Goal: Task Accomplishment & Management: Use online tool/utility

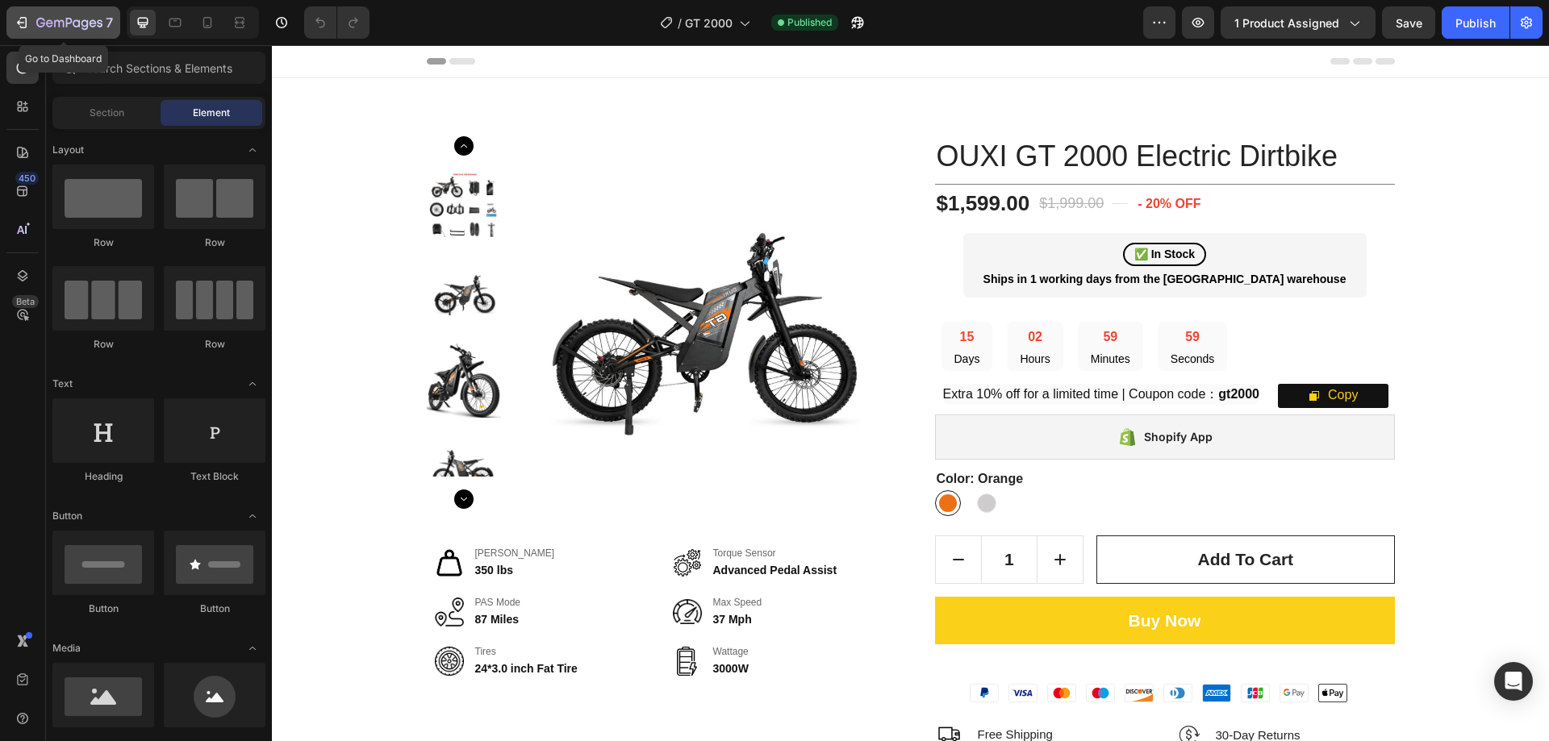
click at [40, 23] on icon "button" at bounding box center [69, 24] width 66 height 14
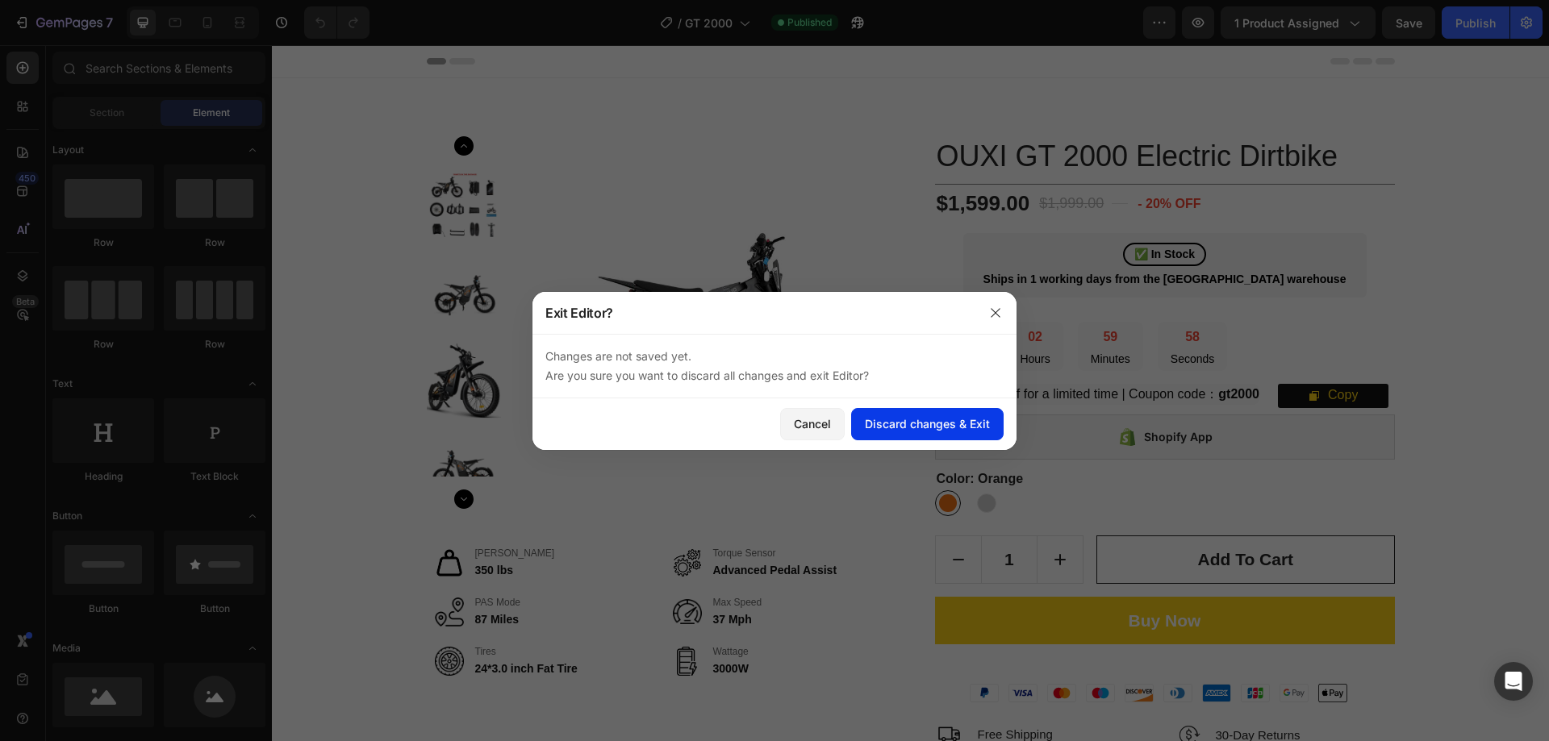
click at [922, 417] on div "Discard changes & Exit" at bounding box center [927, 424] width 125 height 17
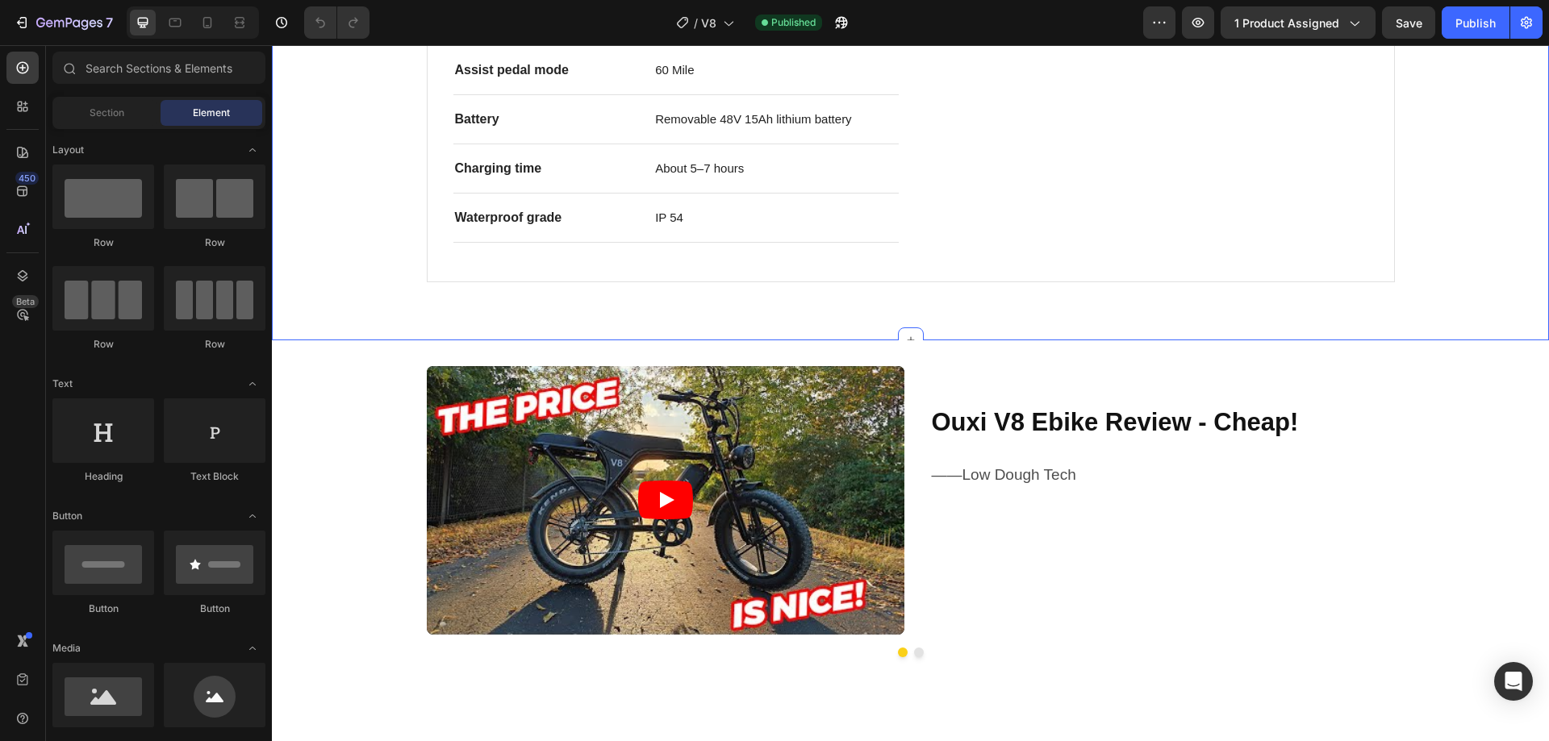
scroll to position [1372, 0]
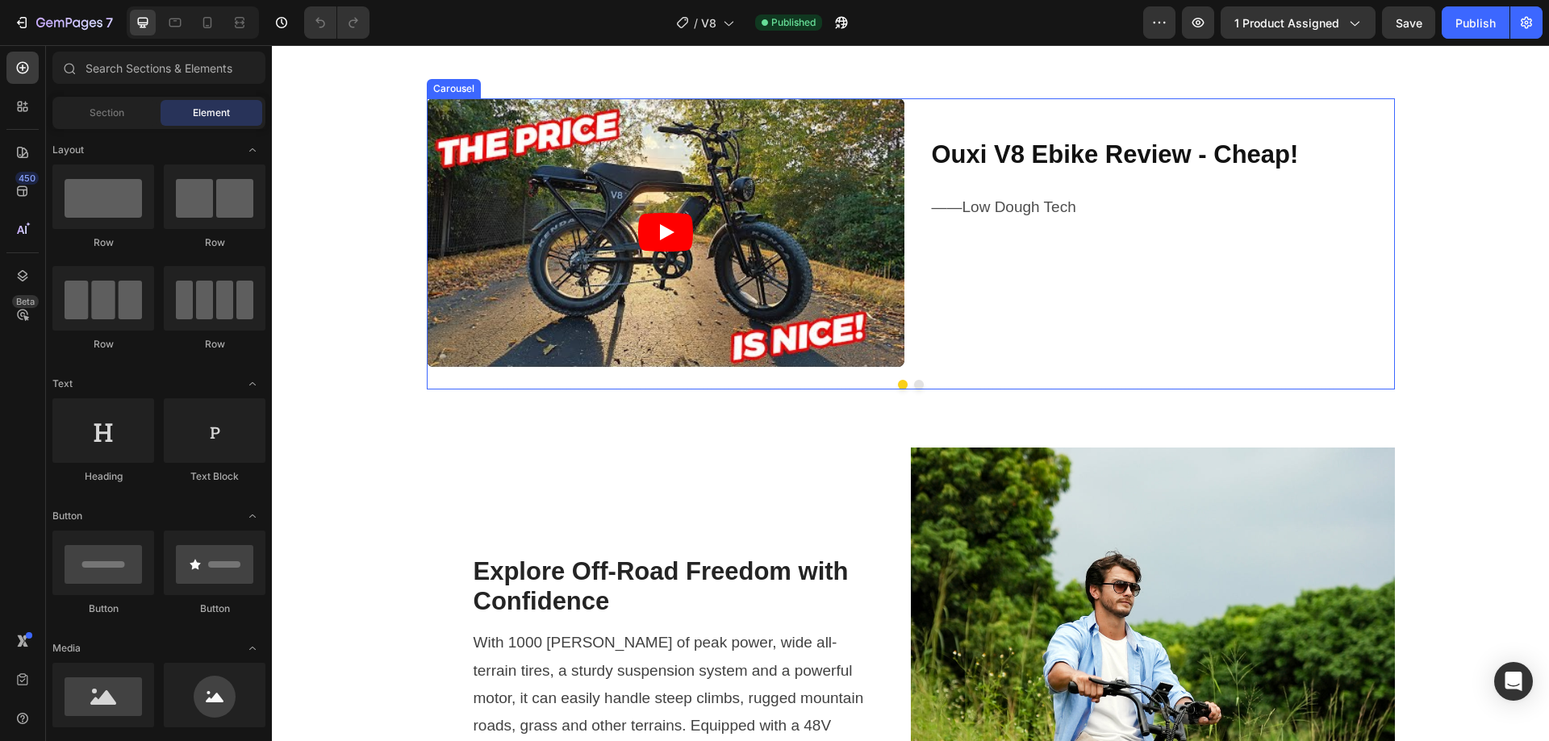
click at [914, 382] on button "Dot" at bounding box center [919, 385] width 10 height 10
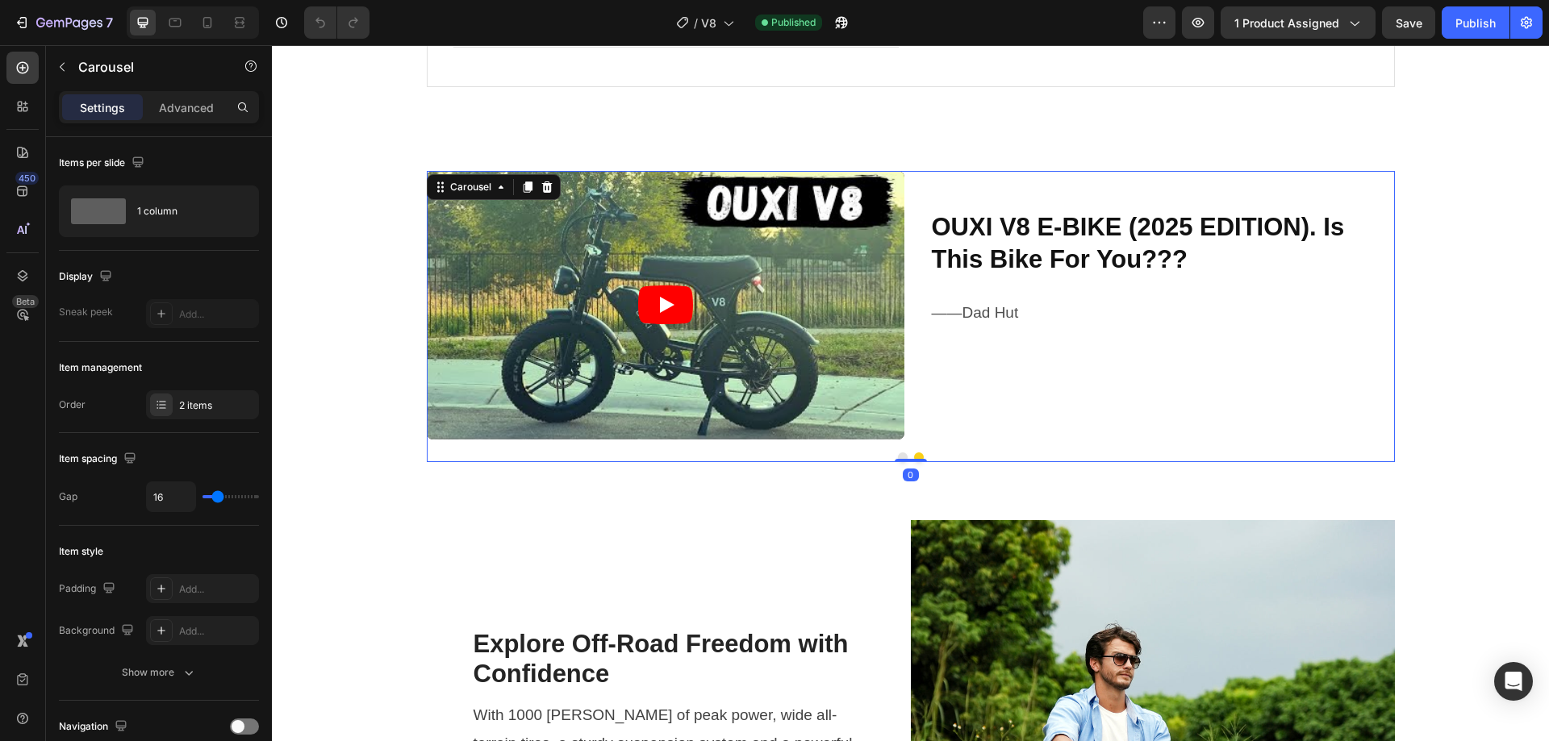
scroll to position [1210, 0]
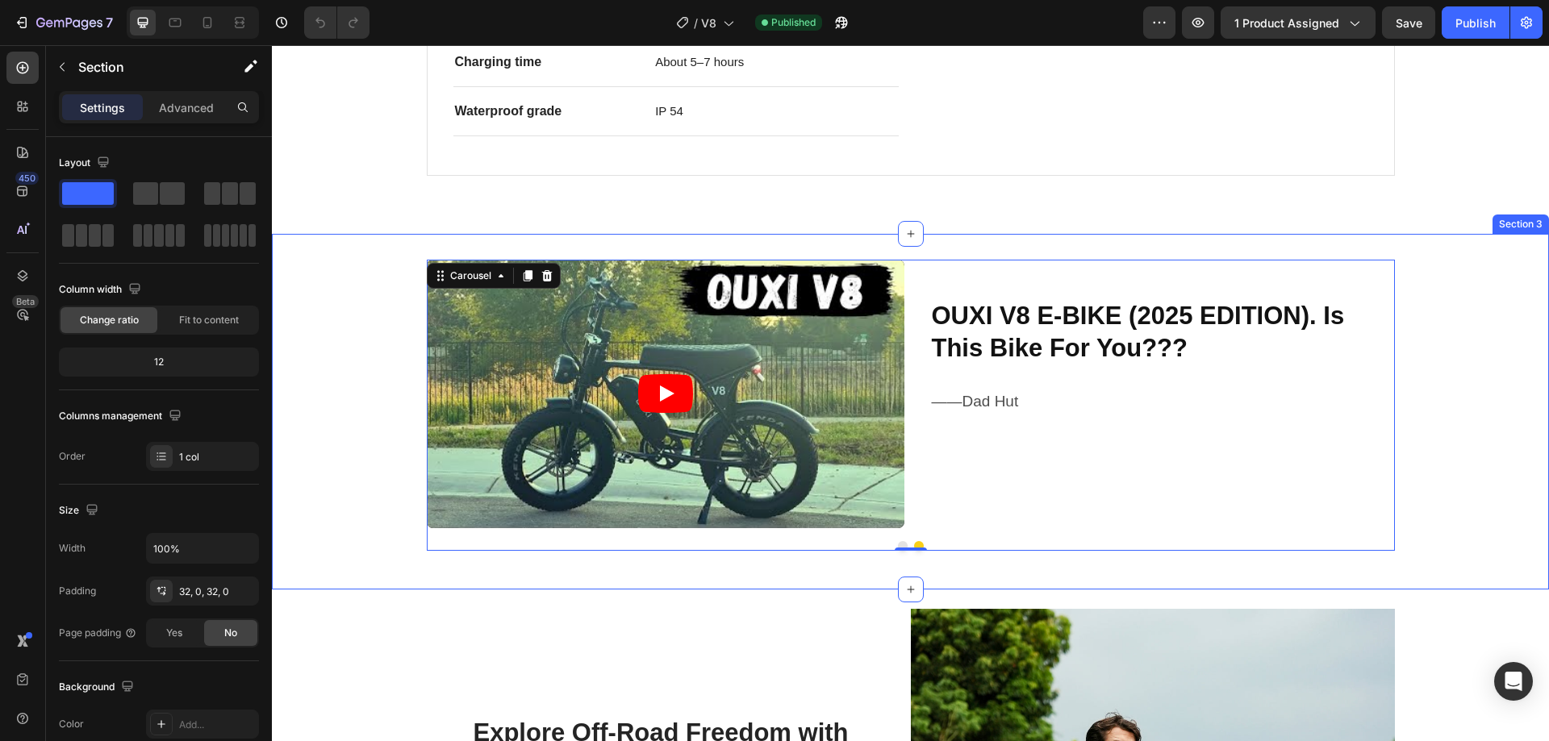
click at [985, 238] on div "Video Ouxi V8 Ebike Review - Cheap! Heading ——Low Dough Tech Text Block Row Vid…" at bounding box center [910, 412] width 1277 height 356
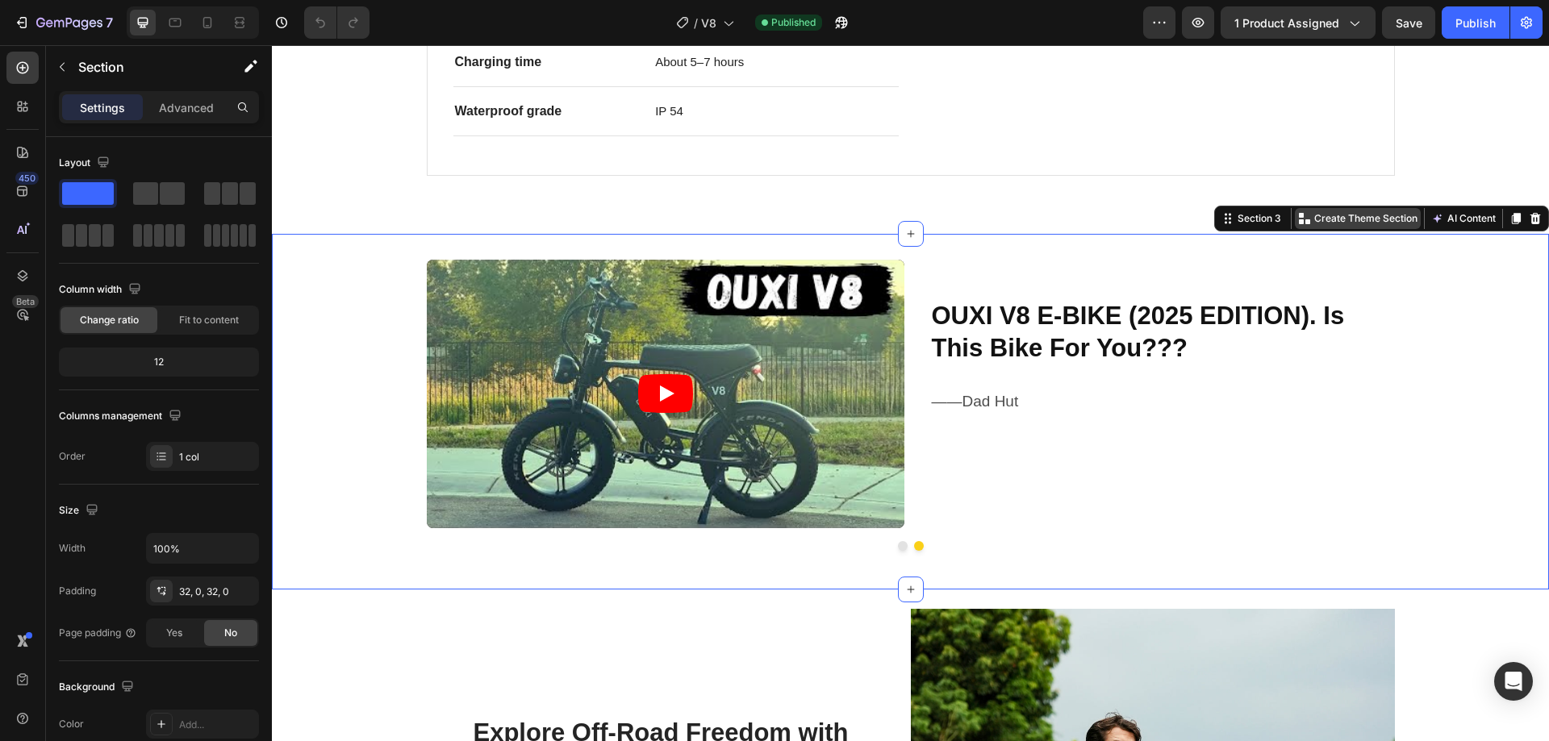
click at [1352, 221] on p "Create Theme Section" at bounding box center [1365, 218] width 103 height 15
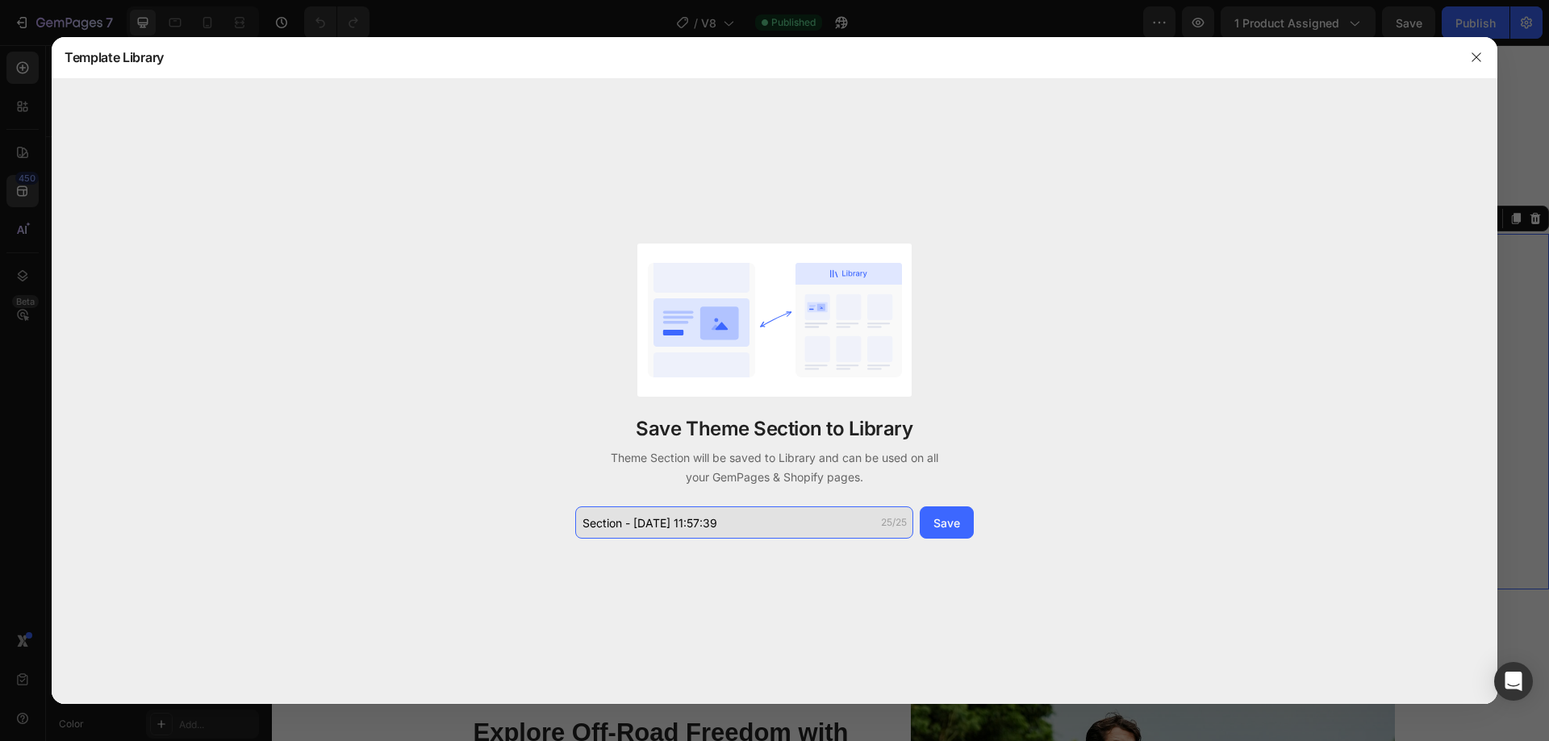
click at [725, 527] on input "Section - [DATE] 11:57:39" at bounding box center [744, 523] width 338 height 32
click at [690, 530] on input "YouTube" at bounding box center [744, 523] width 338 height 32
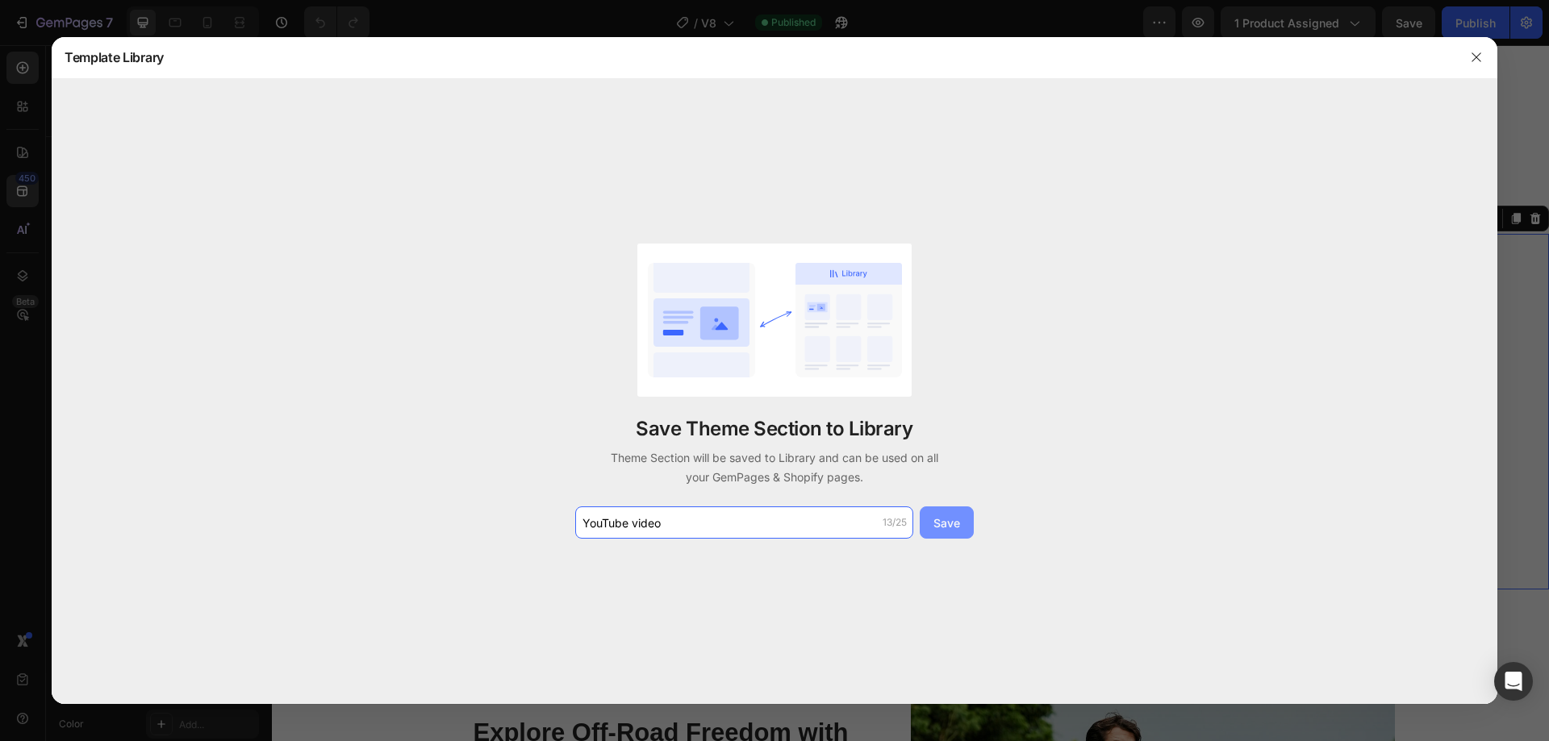
type input "YouTube video"
click at [946, 524] on div "Save" at bounding box center [947, 523] width 27 height 17
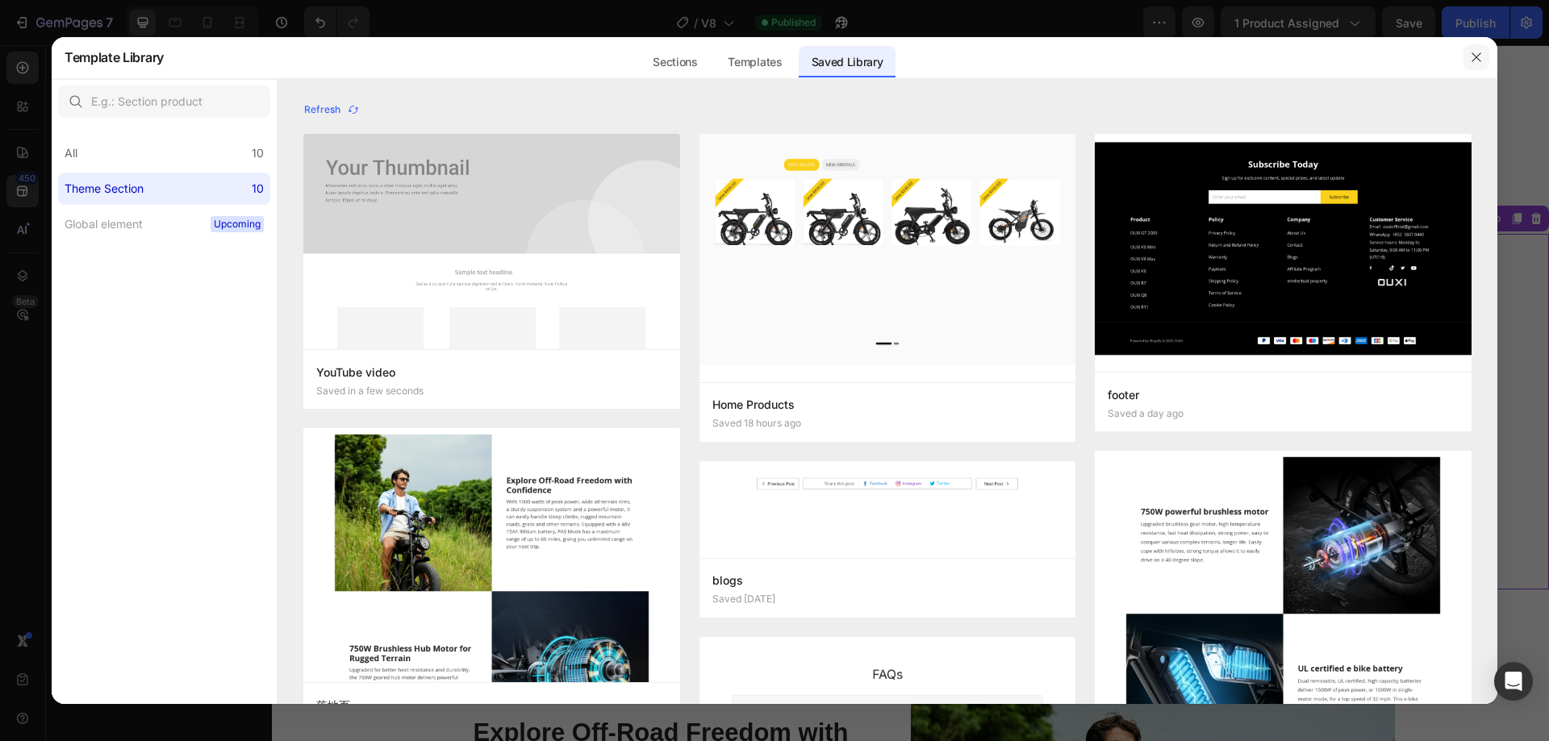
click at [1480, 62] on icon "button" at bounding box center [1476, 57] width 13 height 13
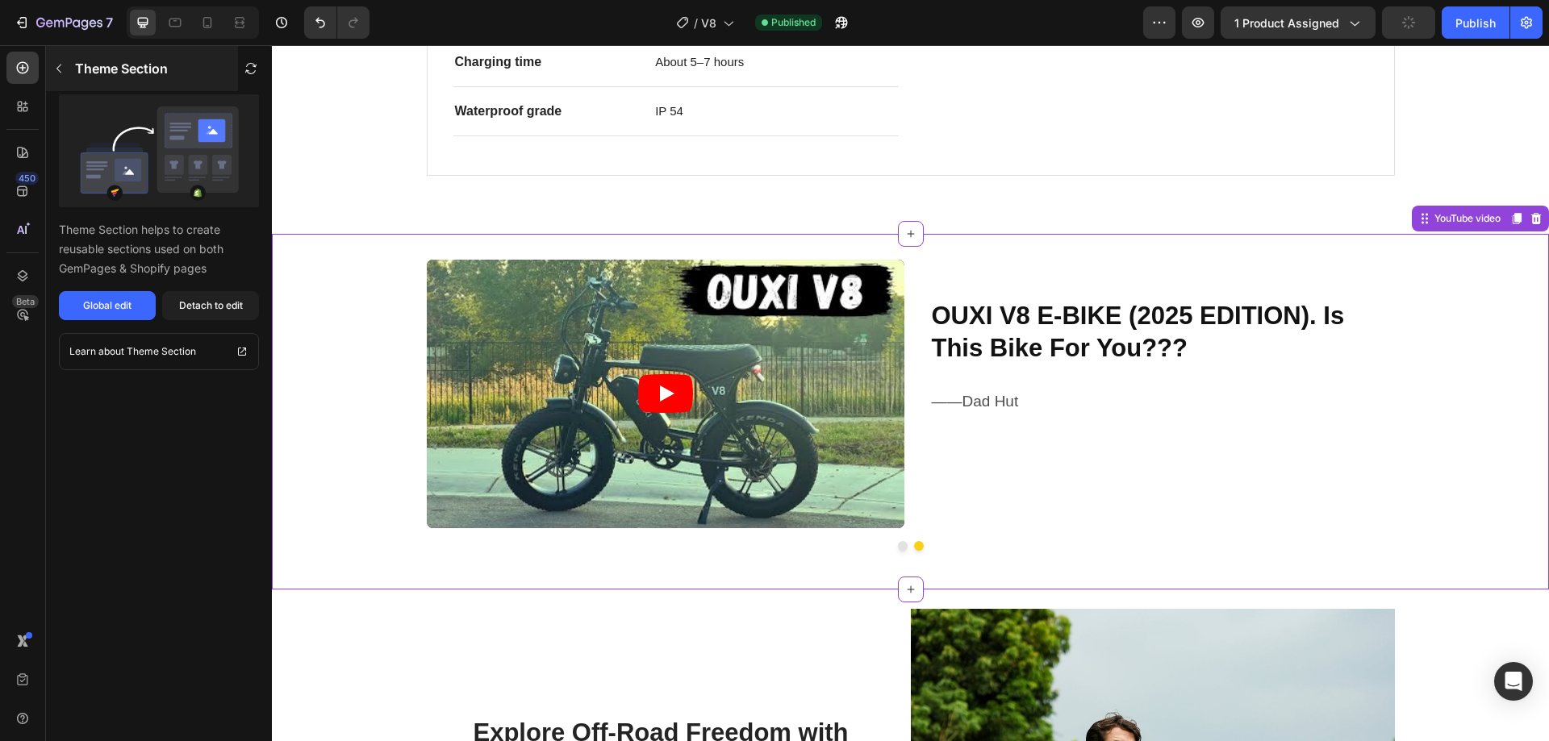
click at [109, 63] on p "Theme Section" at bounding box center [121, 68] width 93 height 19
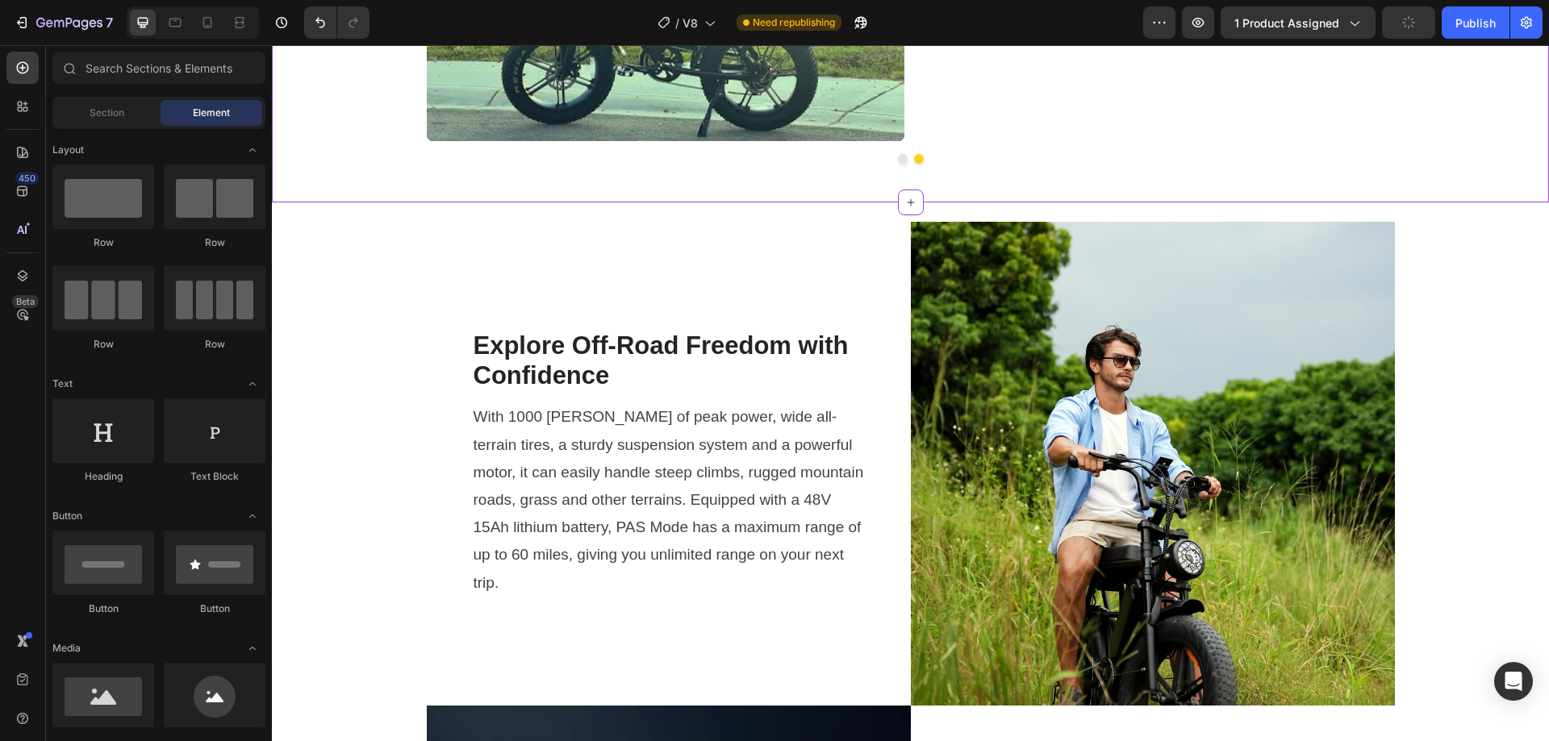
scroll to position [1614, 0]
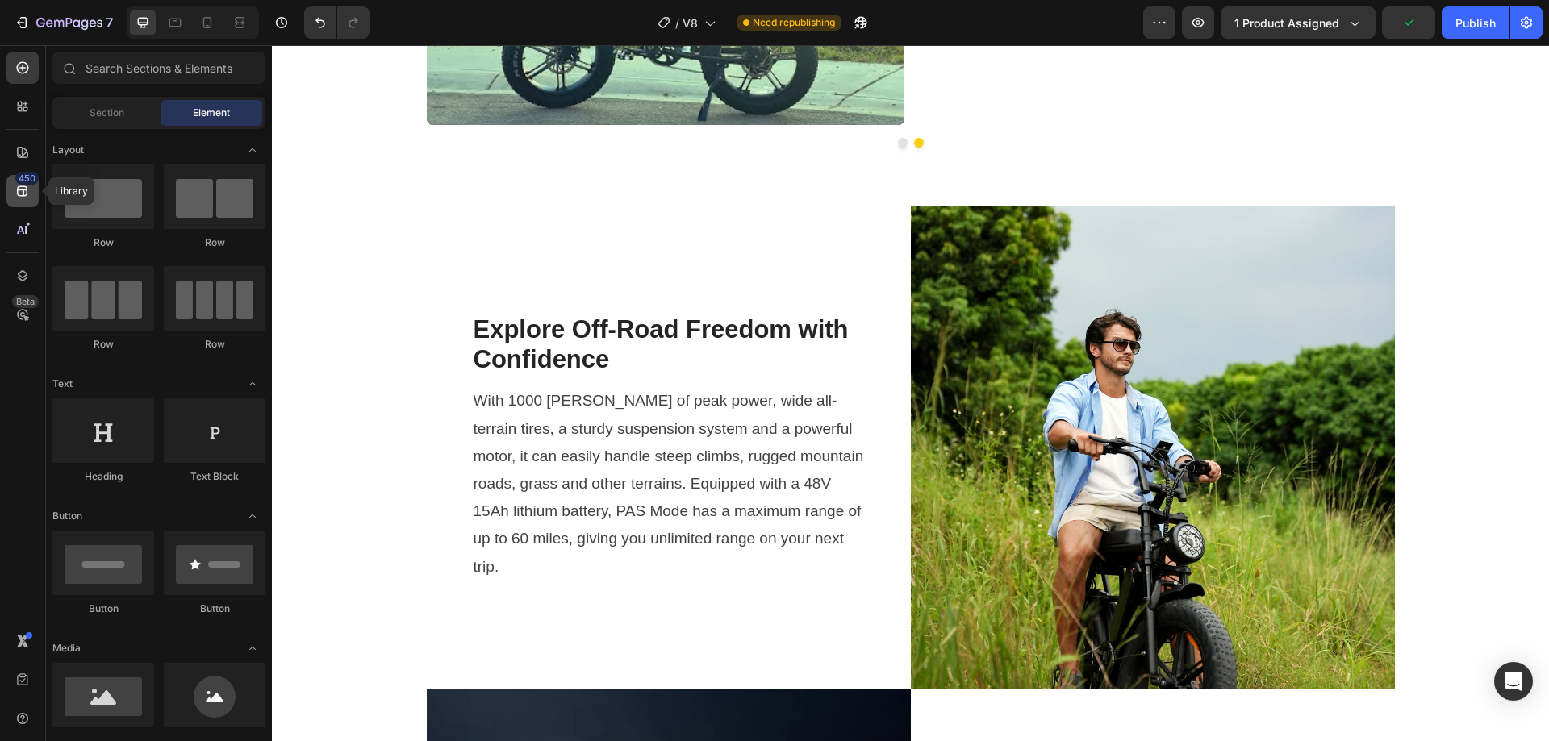
click at [15, 190] on icon at bounding box center [23, 191] width 16 height 16
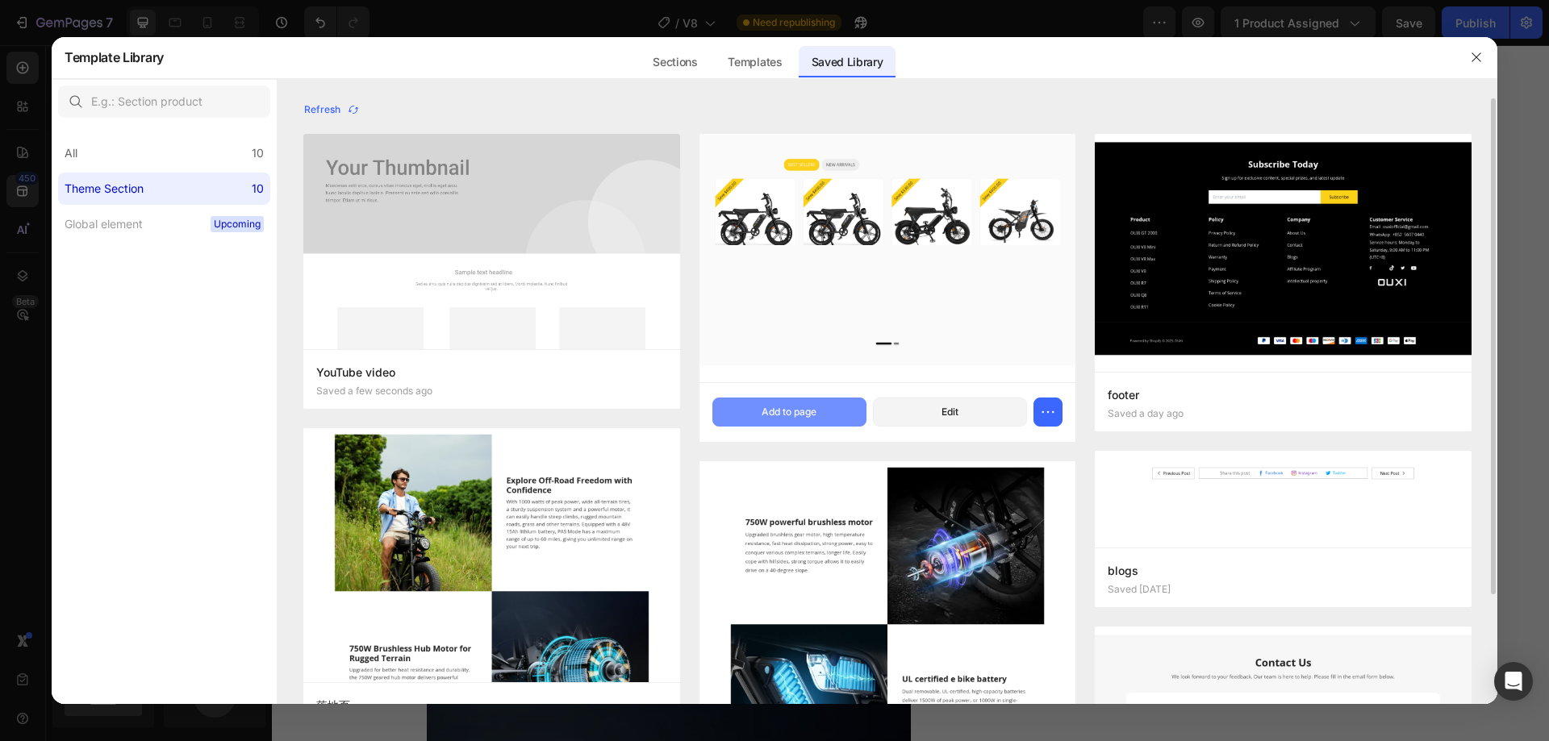
click at [817, 416] on div "Add to page" at bounding box center [789, 412] width 55 height 15
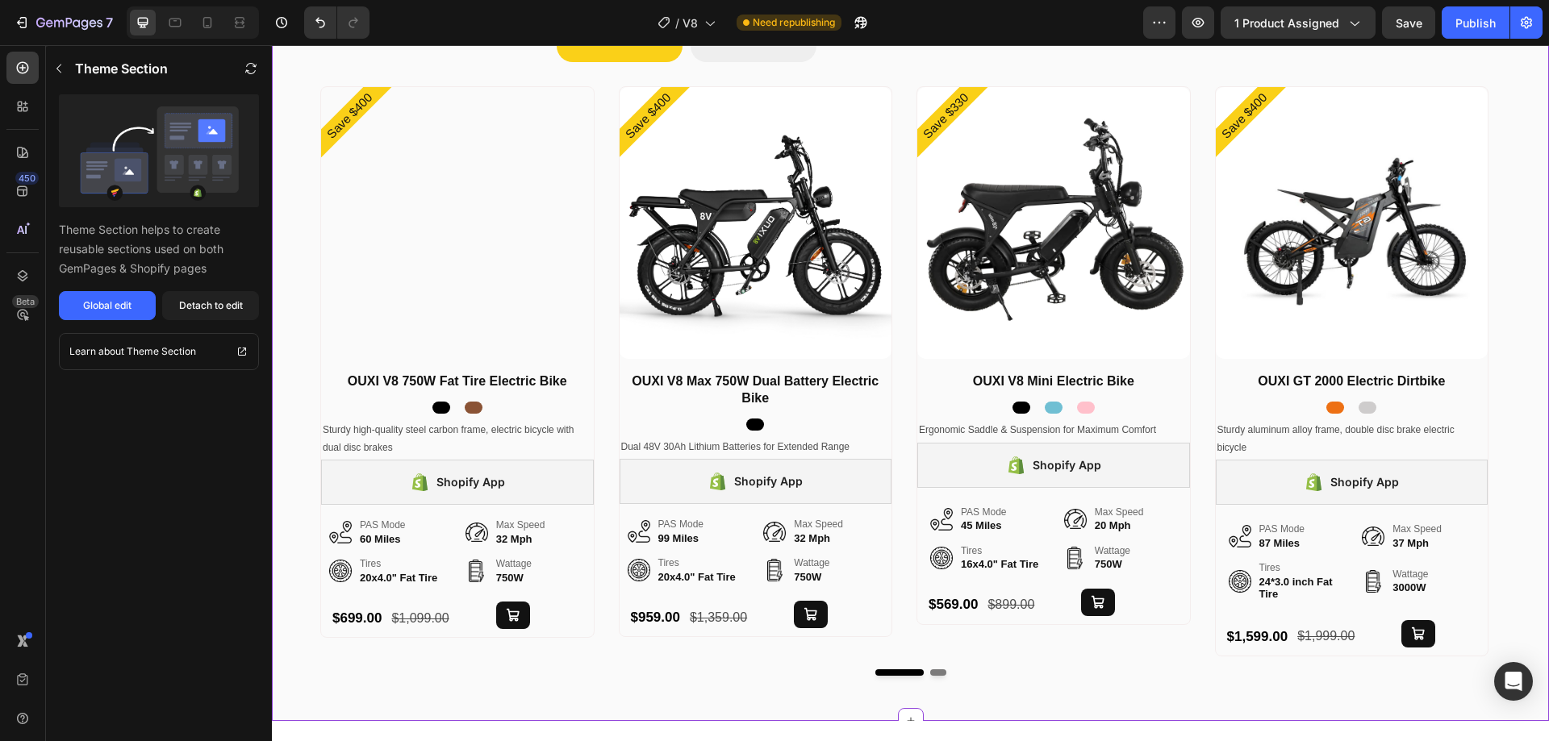
scroll to position [4137, 0]
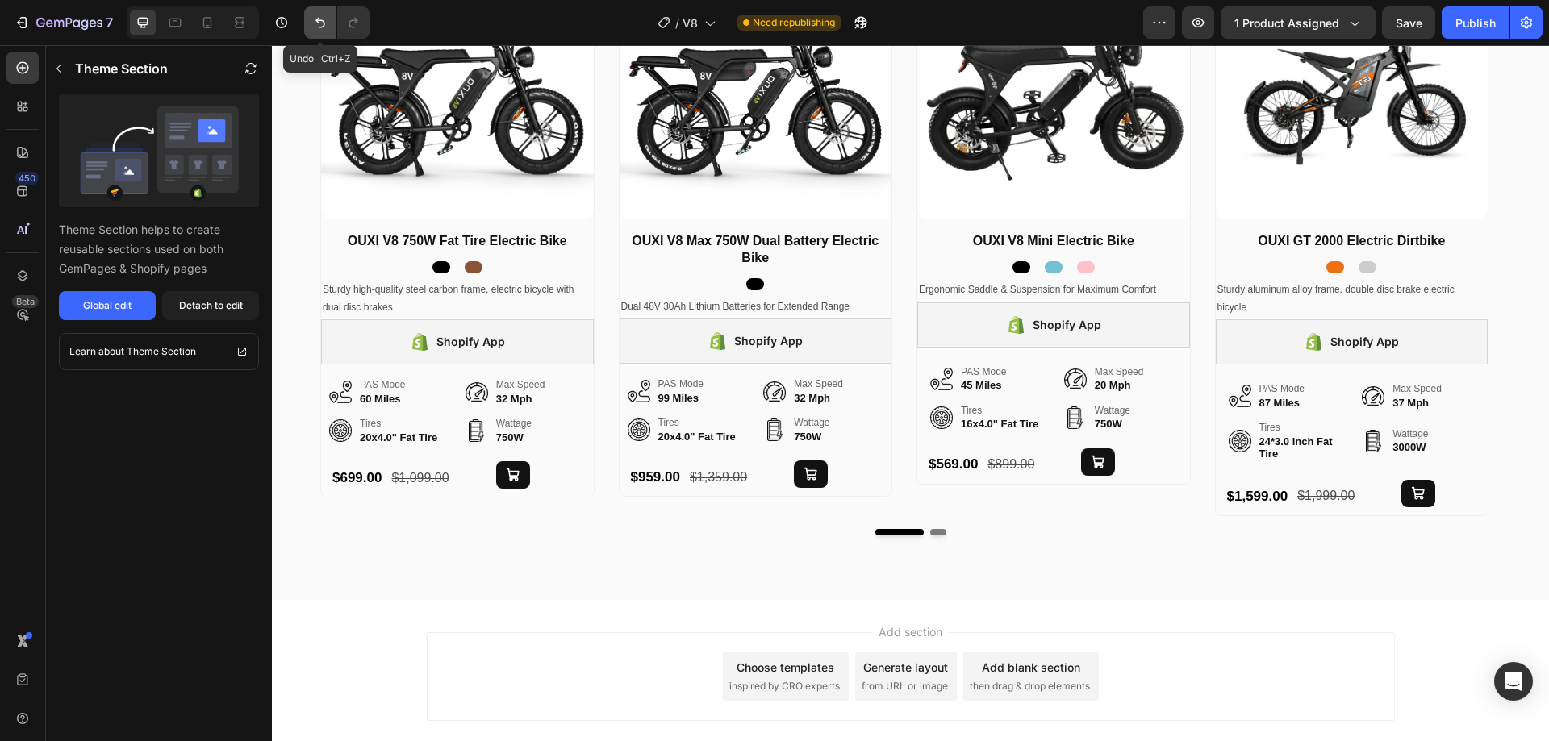
click at [320, 22] on icon "Undo/Redo" at bounding box center [320, 23] width 16 height 16
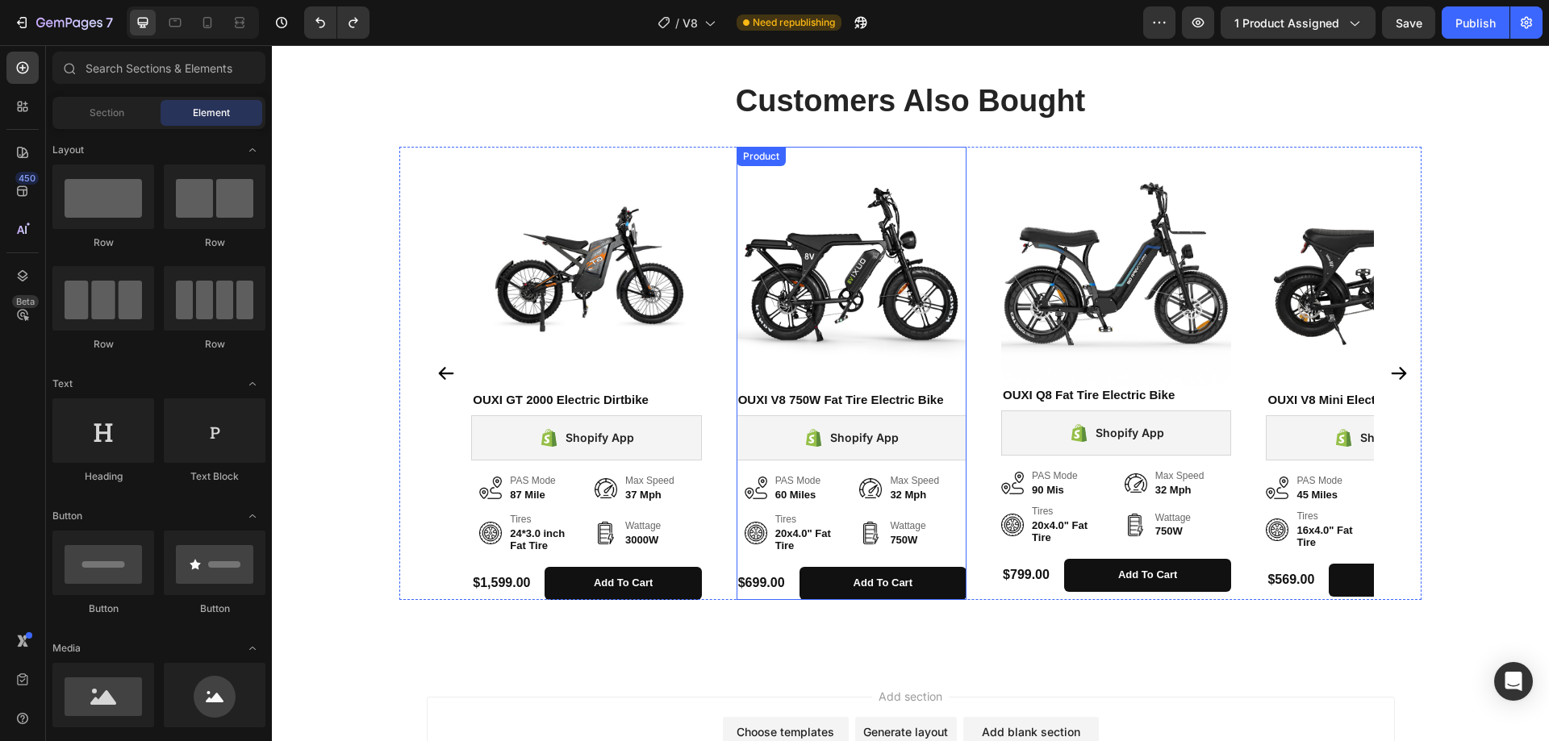
scroll to position [3578, 0]
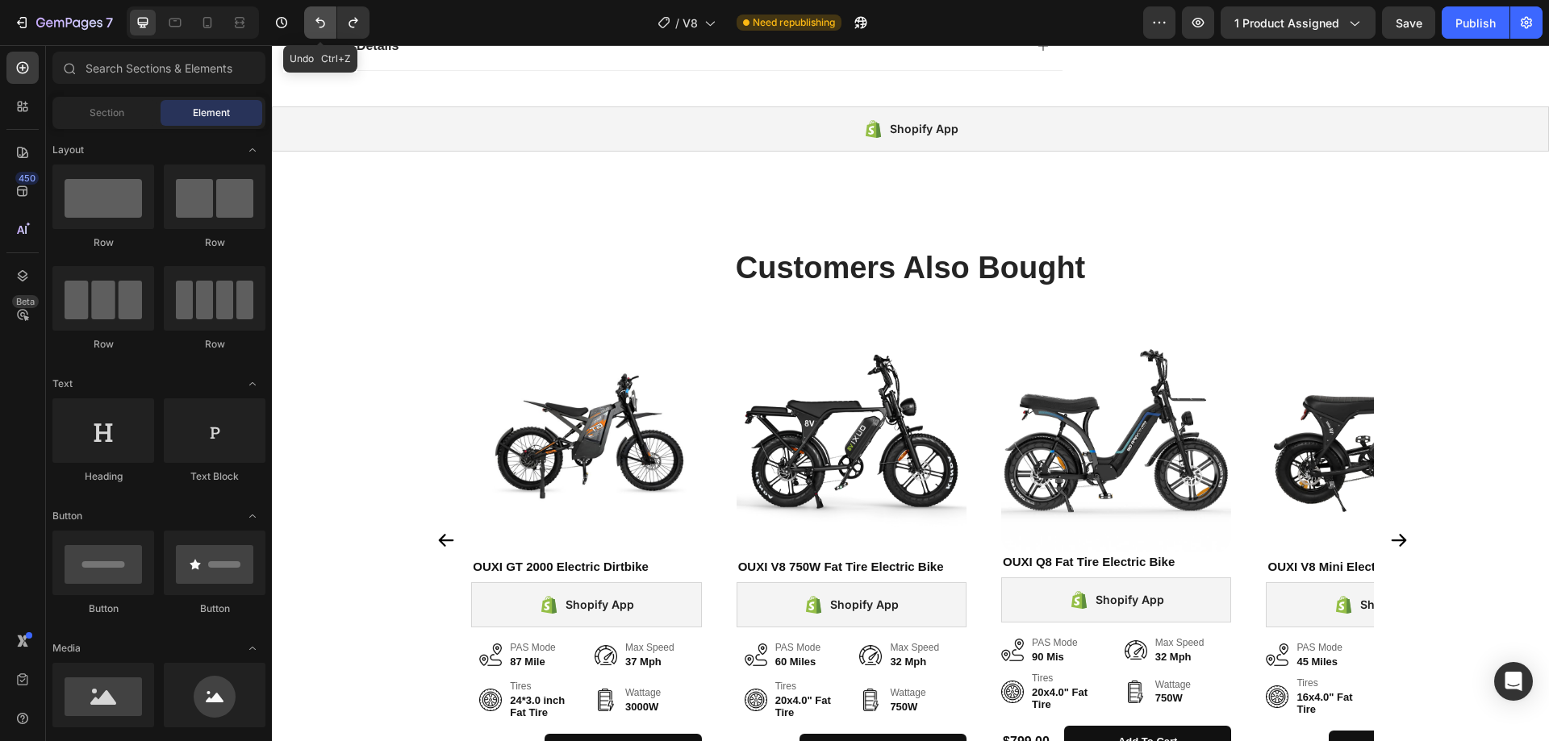
click at [313, 18] on icon "Undo/Redo" at bounding box center [320, 23] width 16 height 16
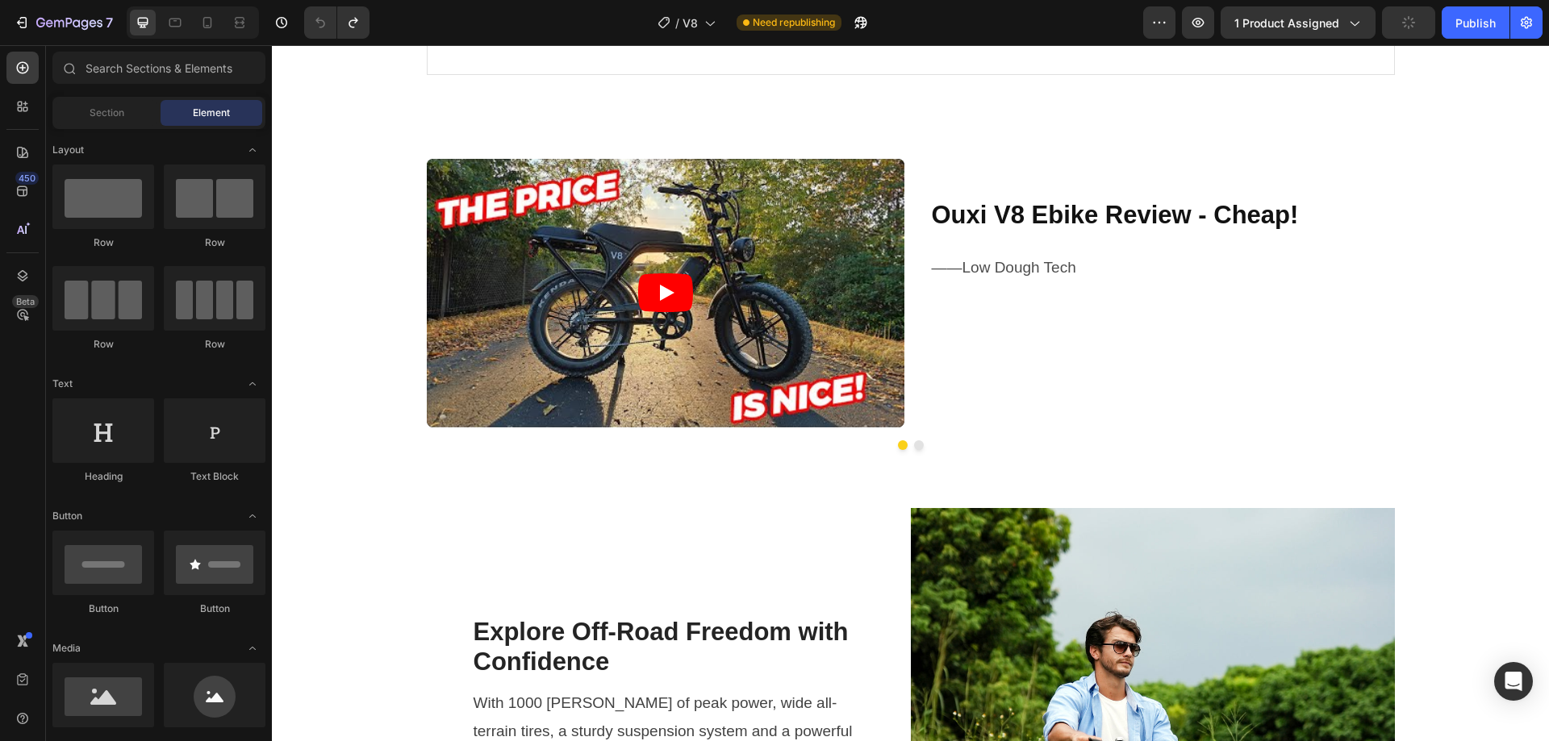
scroll to position [1318, 0]
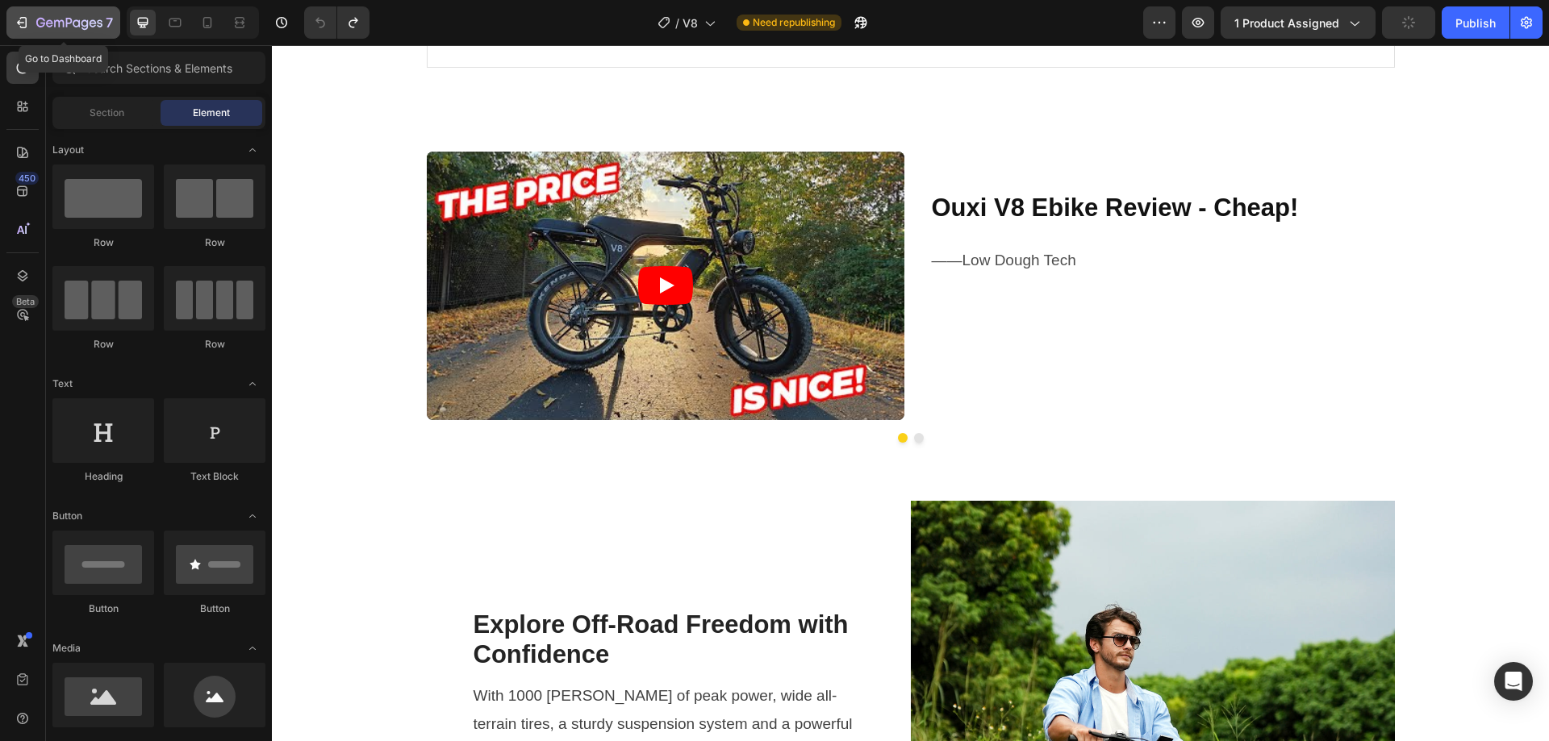
click at [28, 16] on icon "button" at bounding box center [22, 23] width 16 height 16
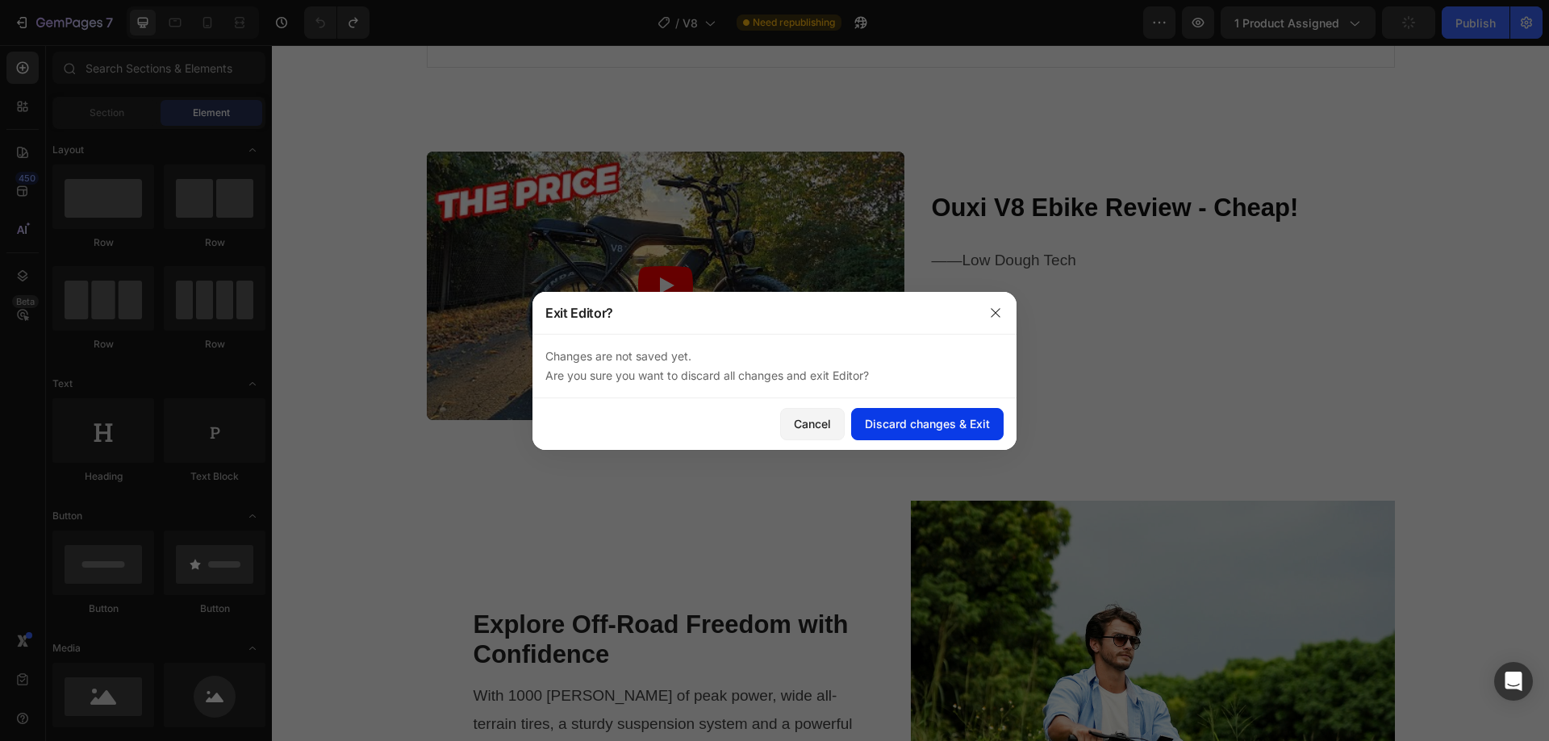
click at [999, 433] on button "Discard changes & Exit" at bounding box center [927, 424] width 152 height 32
